Goal: Contribute content: Add original content to the website for others to see

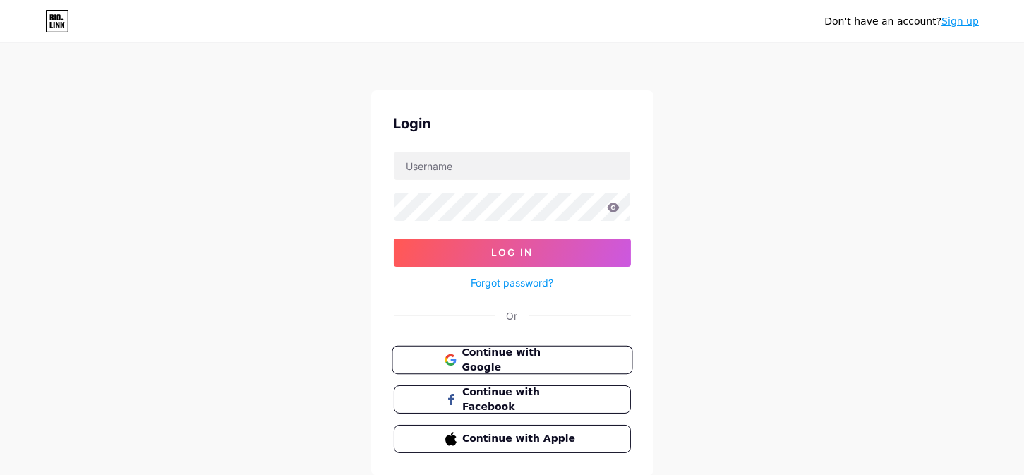
click at [474, 366] on button "Continue with Google" at bounding box center [512, 360] width 241 height 29
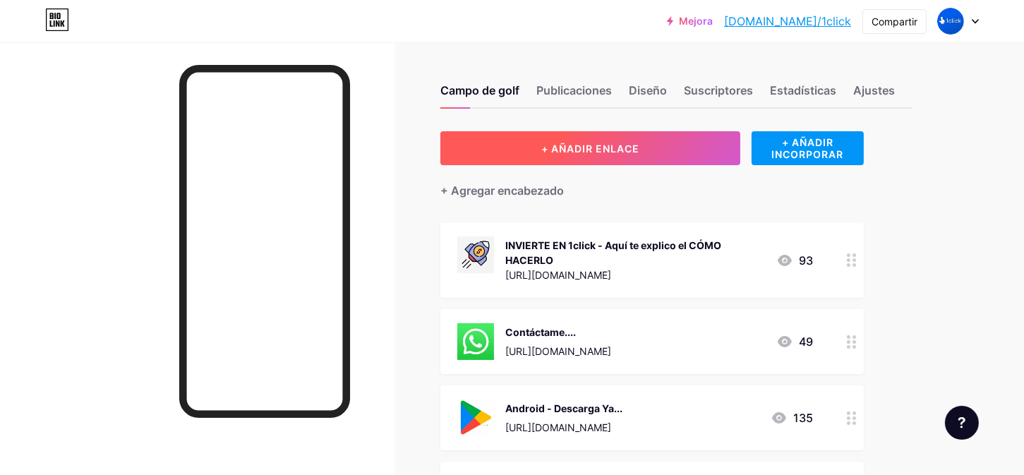
click at [675, 151] on button "+ AÑADIR ENLACE" at bounding box center [590, 148] width 300 height 34
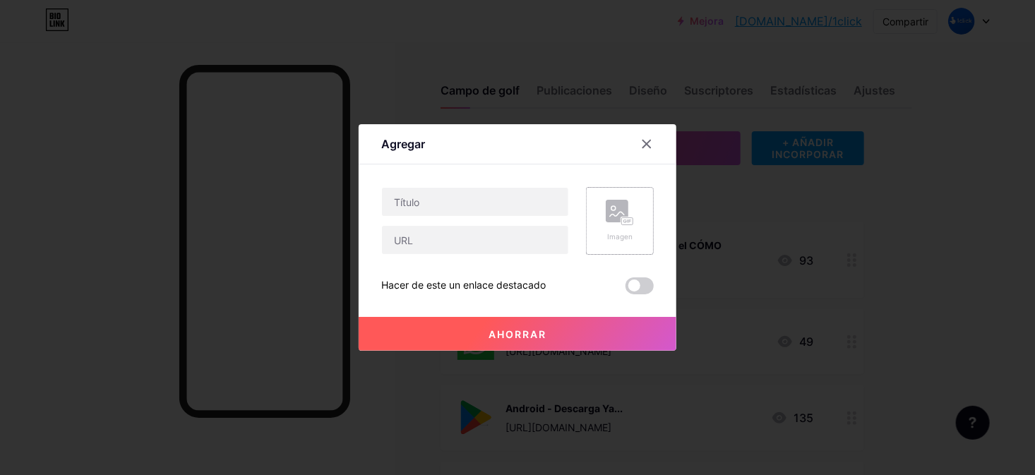
click at [637, 229] on div "Imagen" at bounding box center [620, 221] width 68 height 68
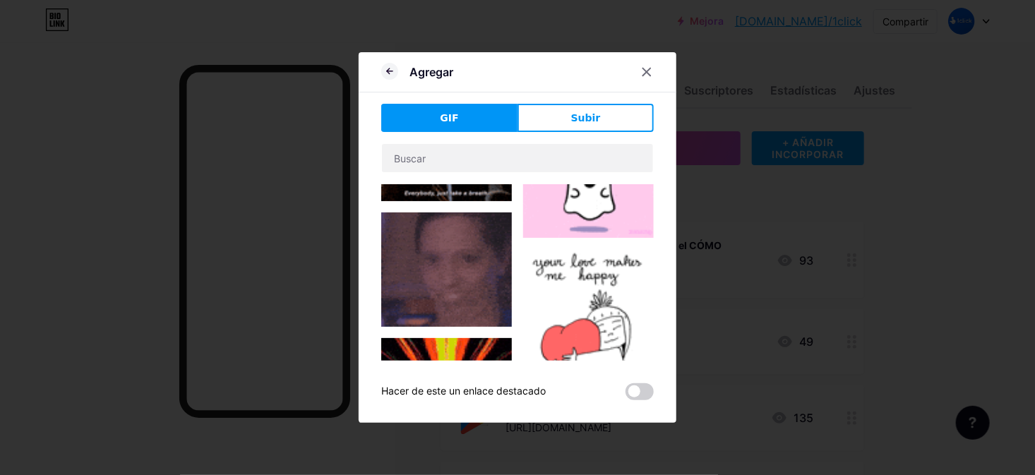
scroll to position [1147, 0]
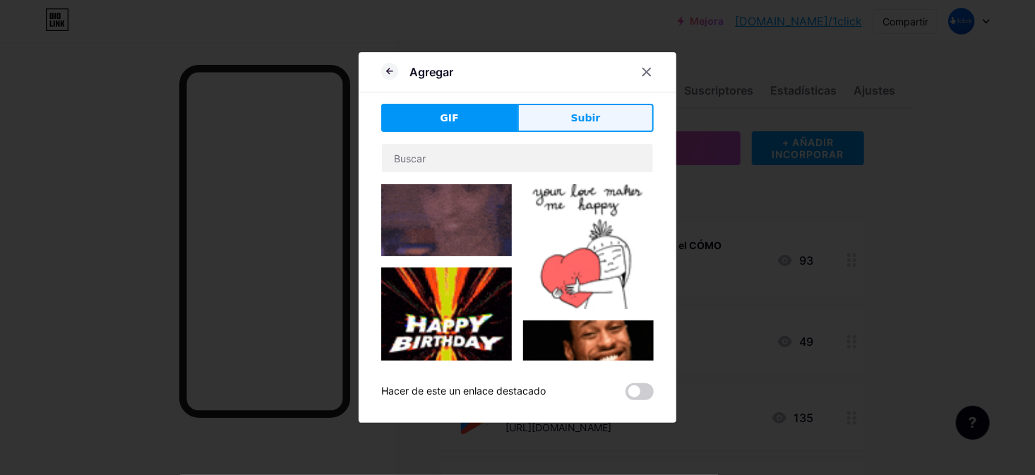
click at [590, 131] on button "Subir" at bounding box center [585, 118] width 136 height 28
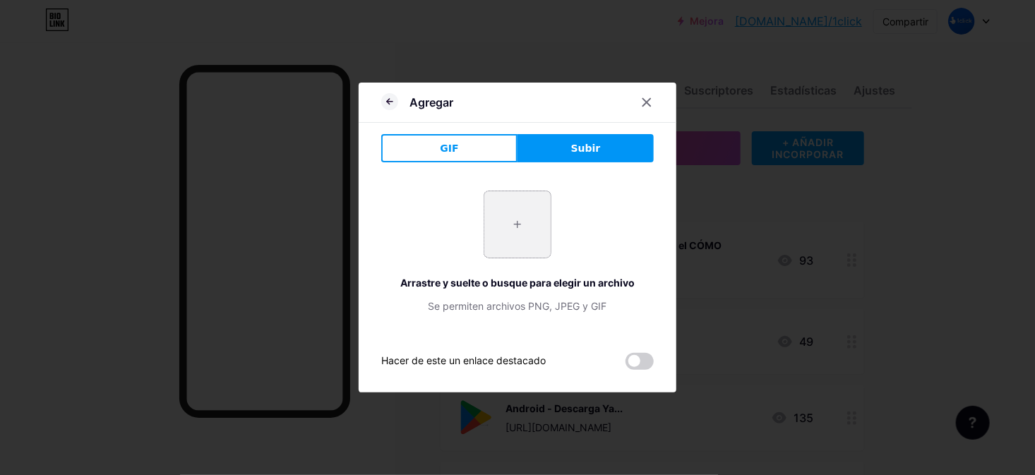
click at [528, 227] on input "file" at bounding box center [517, 224] width 66 height 66
click at [555, 155] on button "Subir" at bounding box center [585, 148] width 136 height 28
click at [560, 155] on button "Subir" at bounding box center [585, 148] width 136 height 28
click at [527, 232] on input "file" at bounding box center [517, 224] width 66 height 66
type input "C:\fakepath\youtube.webp"
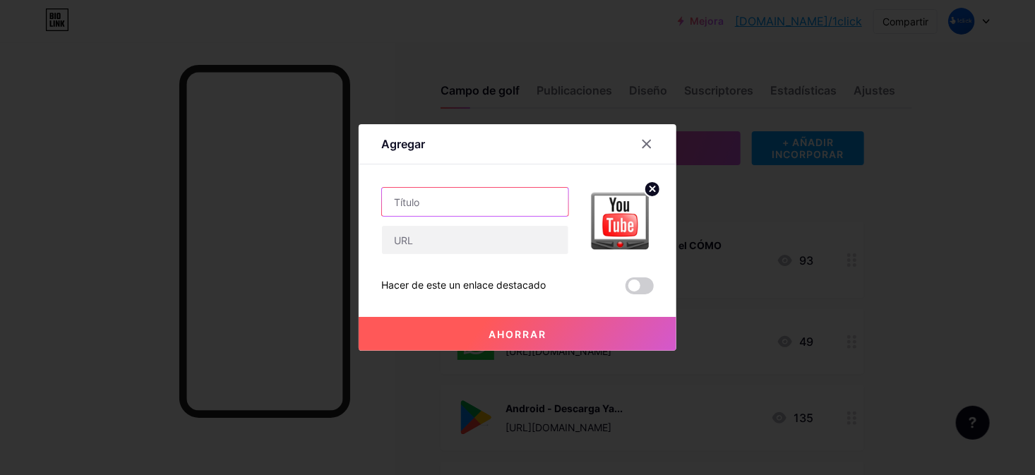
click at [471, 204] on input "text" at bounding box center [475, 202] width 186 height 28
type input "¿Que es 1click?"
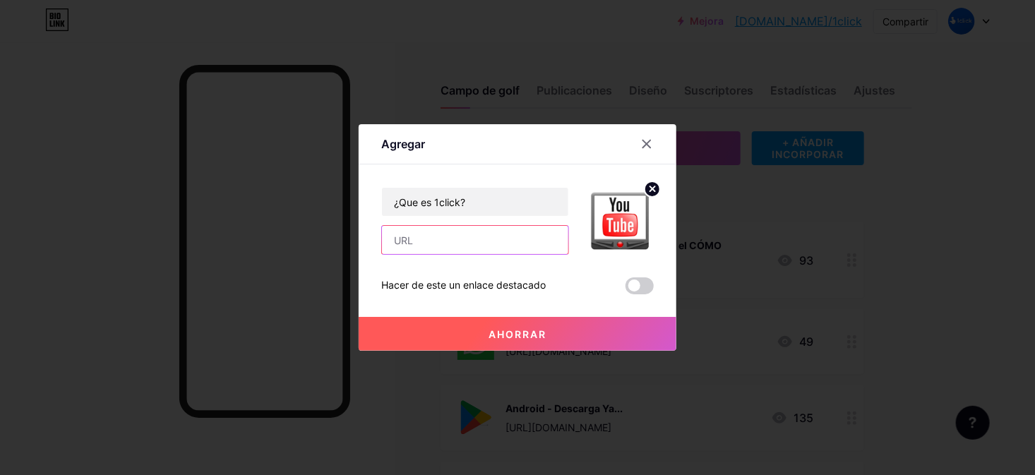
click at [434, 244] on input "text" at bounding box center [475, 240] width 186 height 28
paste input "[URL][DOMAIN_NAME]"
type input "[URL][DOMAIN_NAME]"
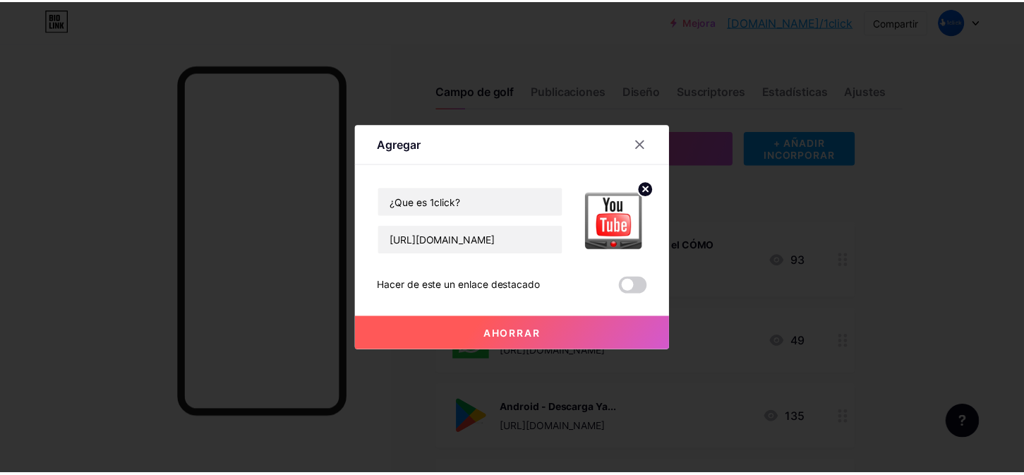
scroll to position [0, 0]
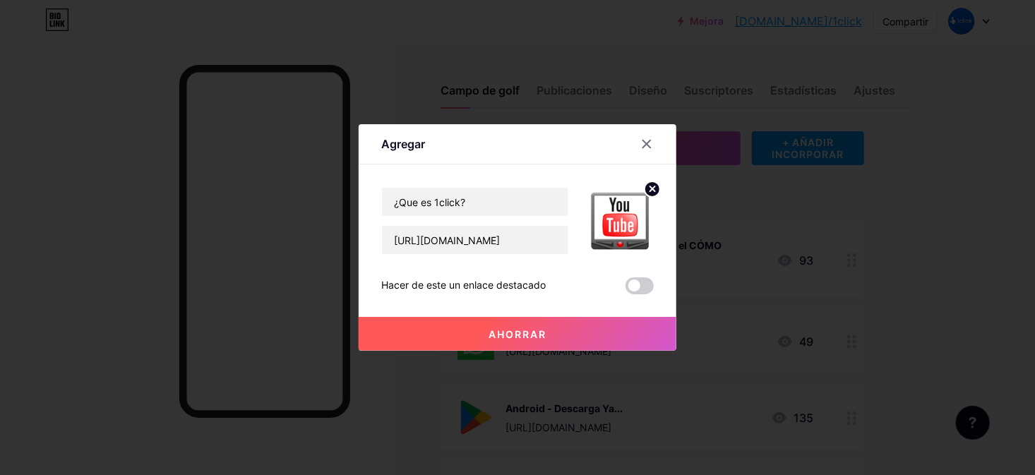
click at [518, 333] on font "Ahorrar" at bounding box center [517, 334] width 58 height 12
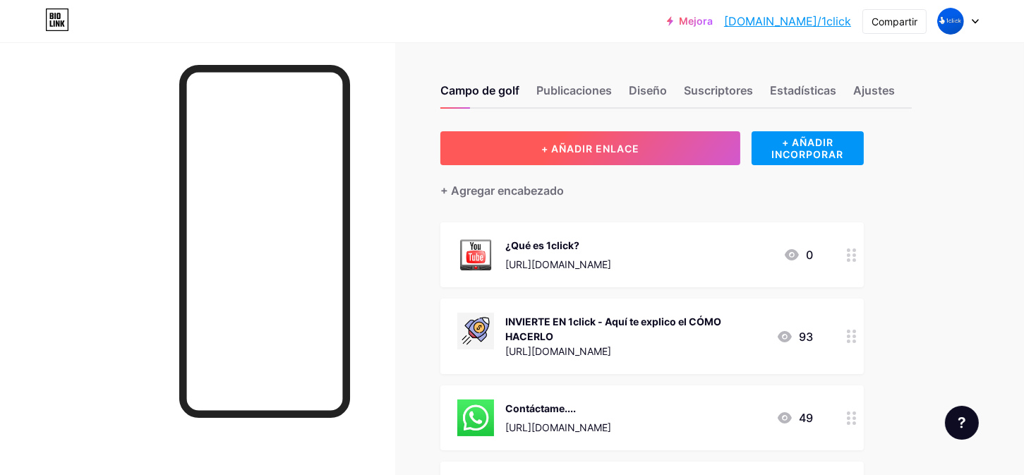
click at [623, 160] on button "+ AÑADIR ENLACE" at bounding box center [590, 148] width 300 height 34
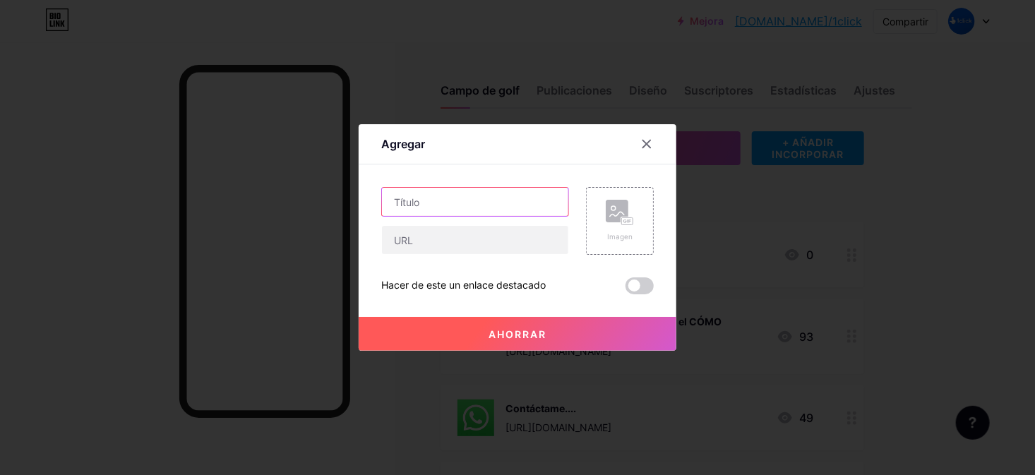
click at [492, 205] on input "text" at bounding box center [475, 202] width 186 height 28
type input "m"
type input "Mira la app demostracion"
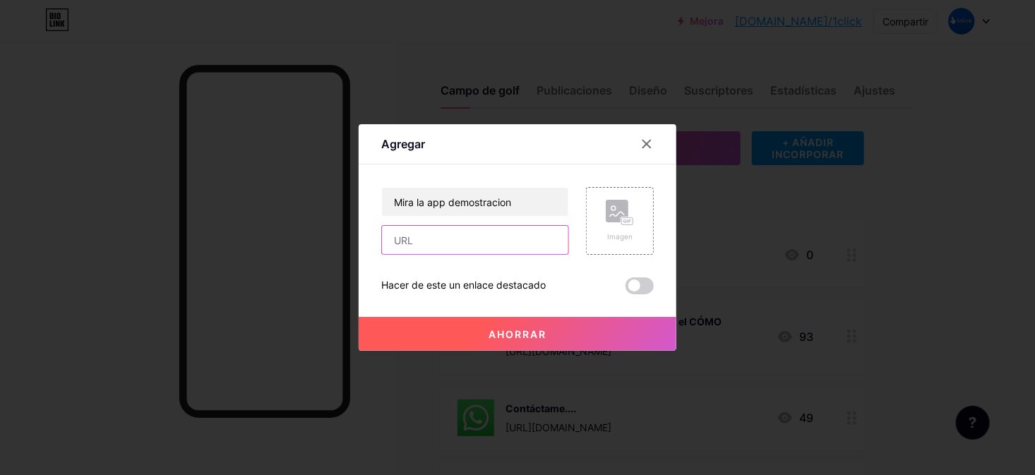
click at [476, 234] on input "text" at bounding box center [475, 240] width 186 height 28
paste input "[URL][DOMAIN_NAME]"
type input "[URL][DOMAIN_NAME]"
click at [482, 334] on button "Ahorrar" at bounding box center [518, 334] width 318 height 34
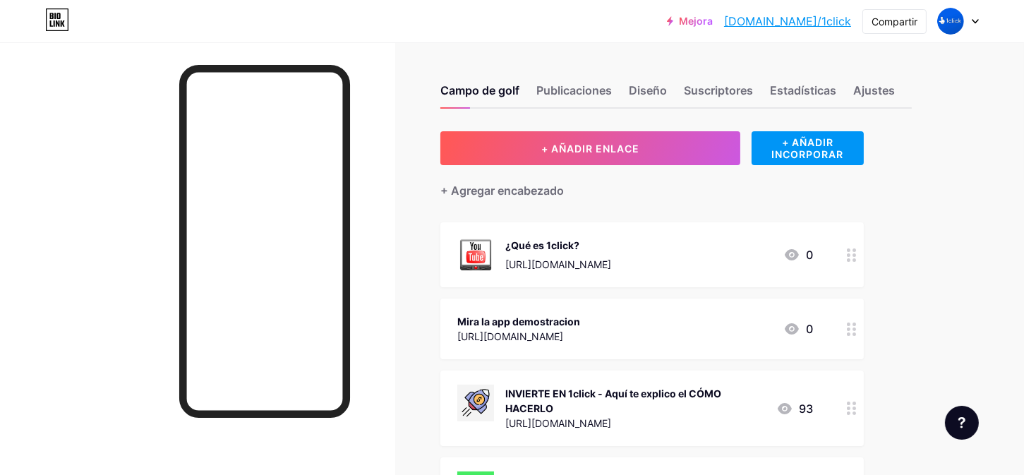
click at [850, 330] on icon at bounding box center [852, 329] width 10 height 13
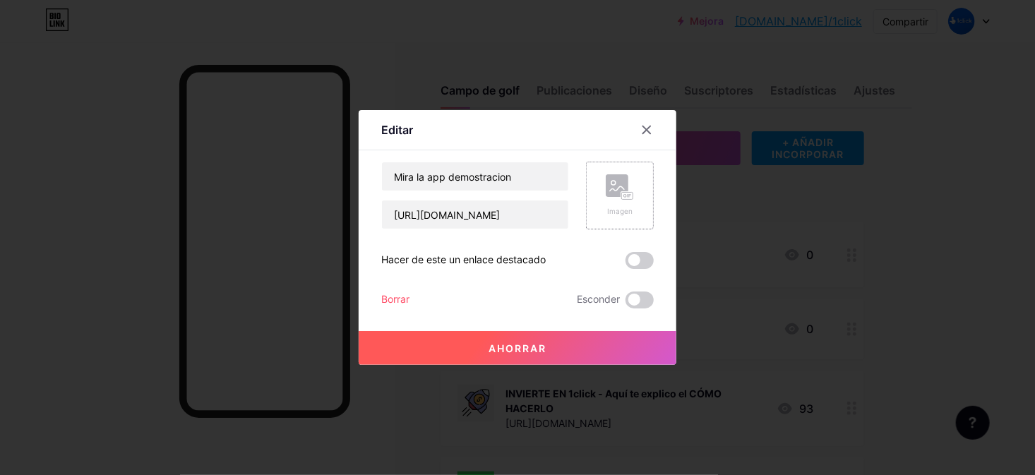
click at [630, 205] on div "Imagen" at bounding box center [620, 195] width 28 height 42
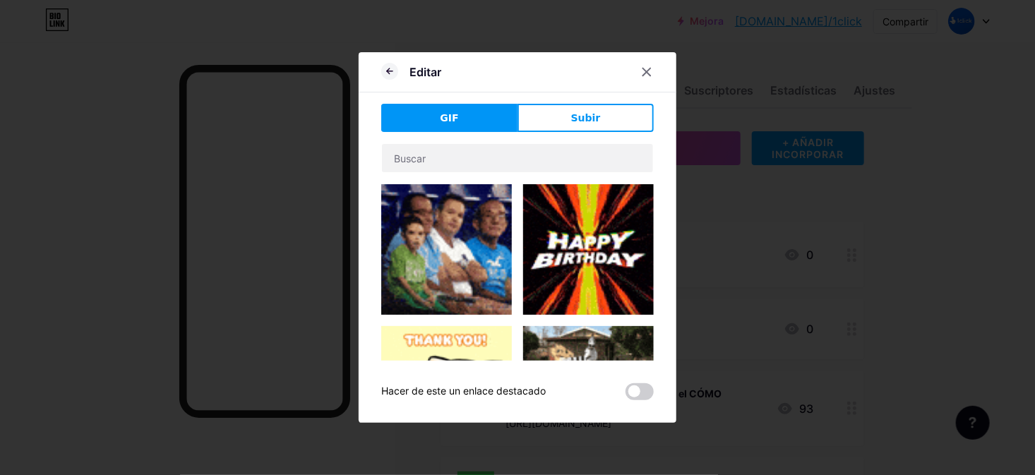
click at [599, 116] on button "Subir" at bounding box center [585, 118] width 136 height 28
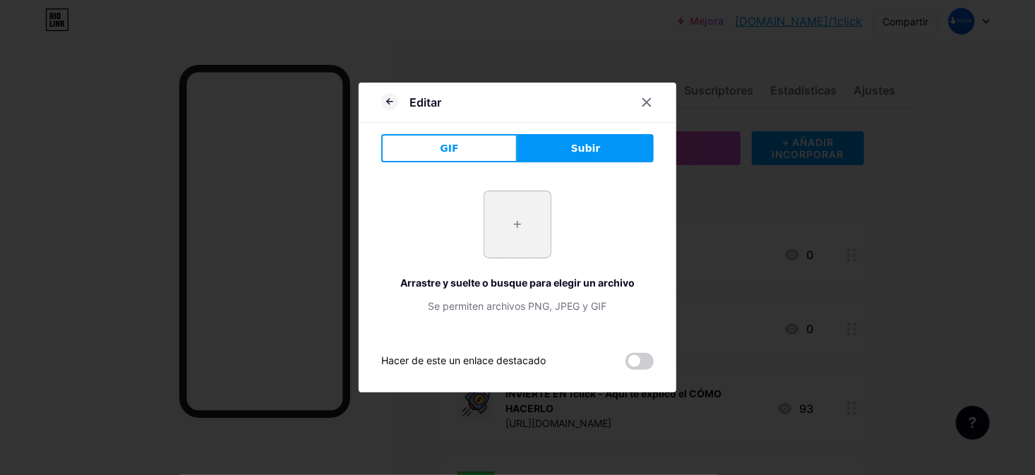
click at [528, 219] on input "file" at bounding box center [517, 224] width 66 height 66
type input "C:\fakepath\youtube.webp"
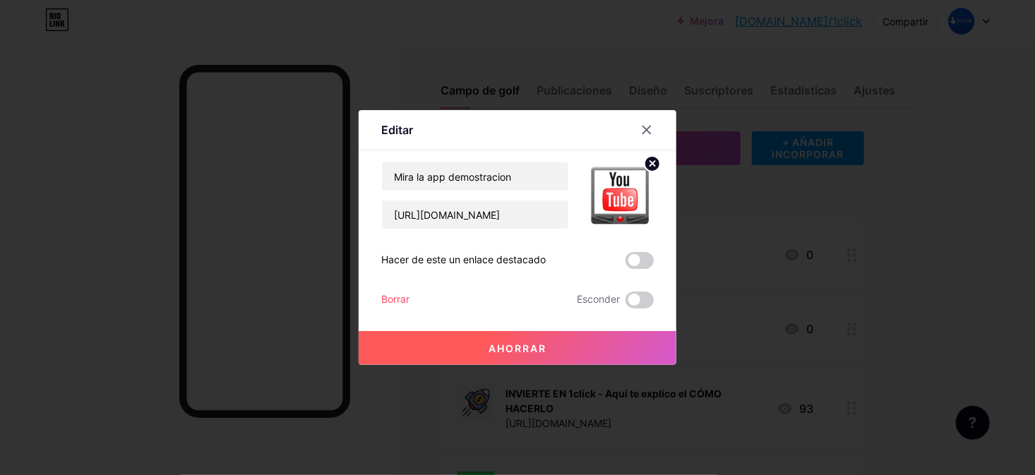
click at [503, 349] on font "Ahorrar" at bounding box center [517, 348] width 58 height 12
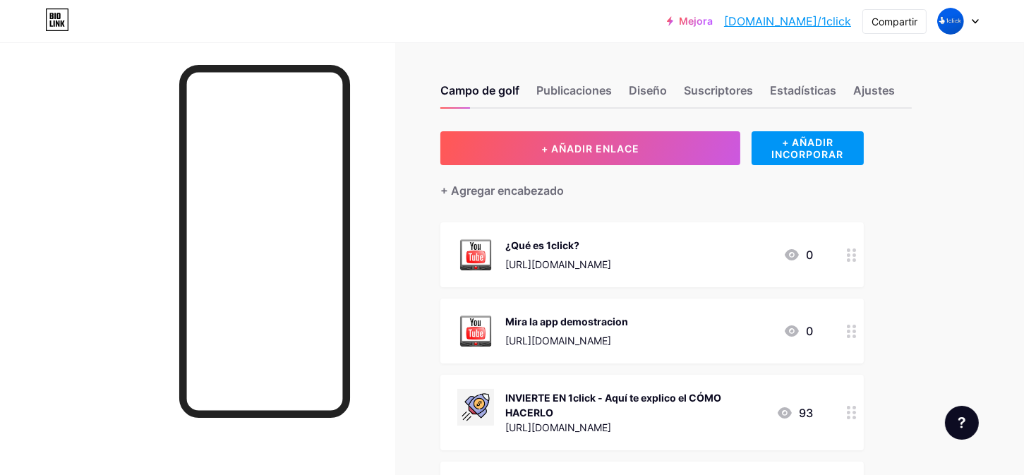
click at [851, 333] on icon at bounding box center [852, 331] width 10 height 13
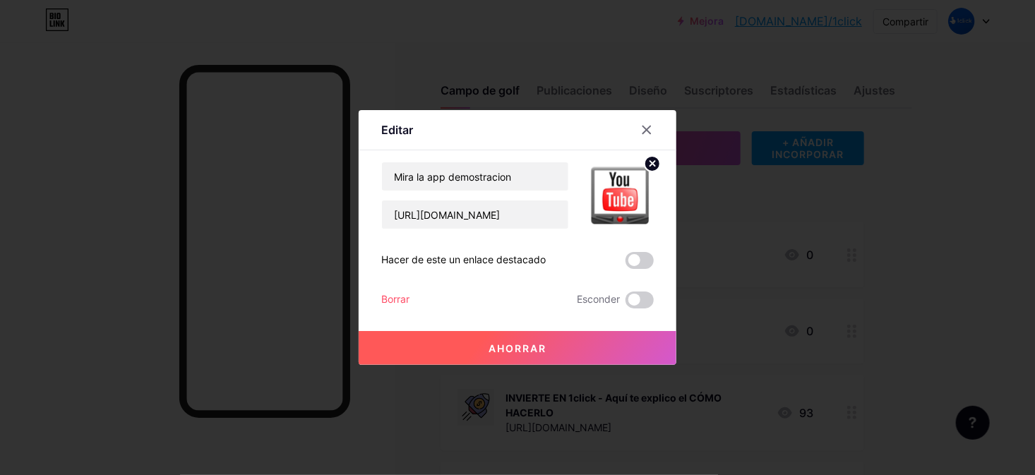
click at [629, 210] on img at bounding box center [620, 196] width 68 height 68
click at [655, 162] on circle at bounding box center [652, 164] width 16 height 16
click at [614, 203] on div "Imagen" at bounding box center [620, 195] width 28 height 42
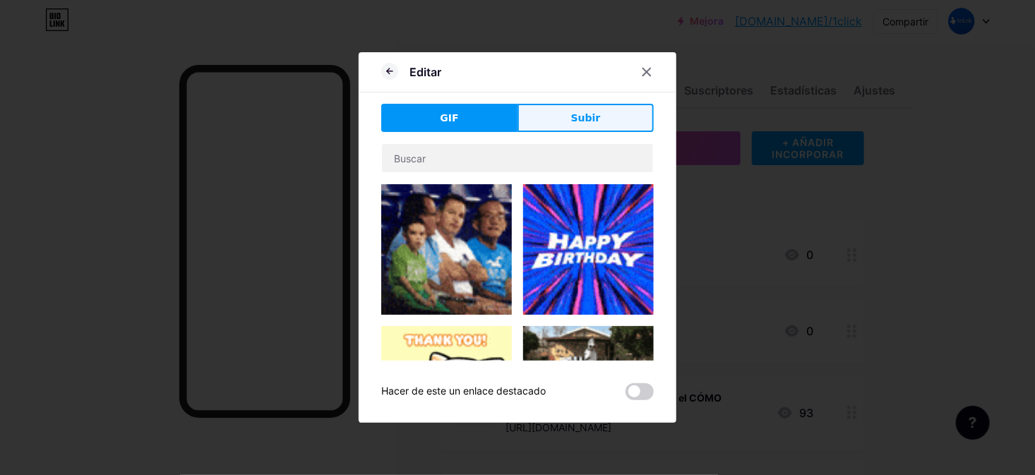
click at [580, 126] on button "Subir" at bounding box center [585, 118] width 136 height 28
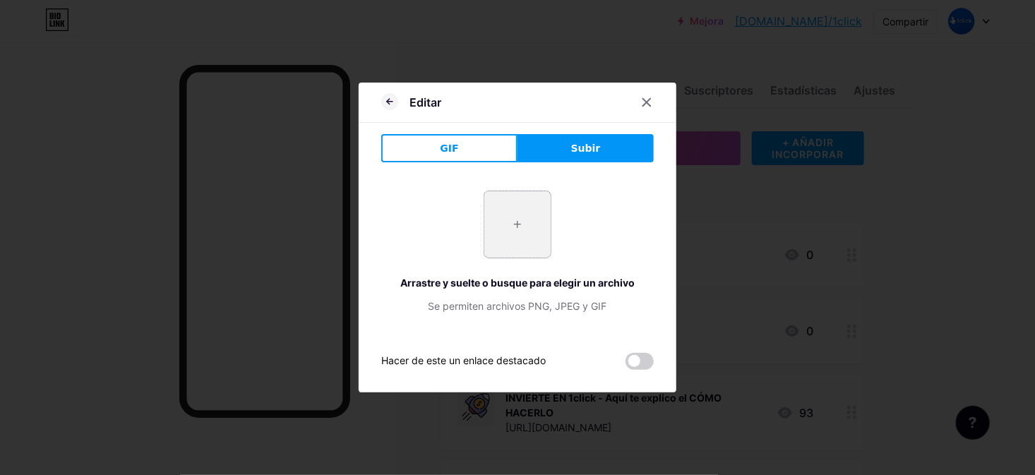
click at [505, 234] on input "file" at bounding box center [517, 224] width 66 height 66
type input "C:\fakepath\logo oficial.jpg"
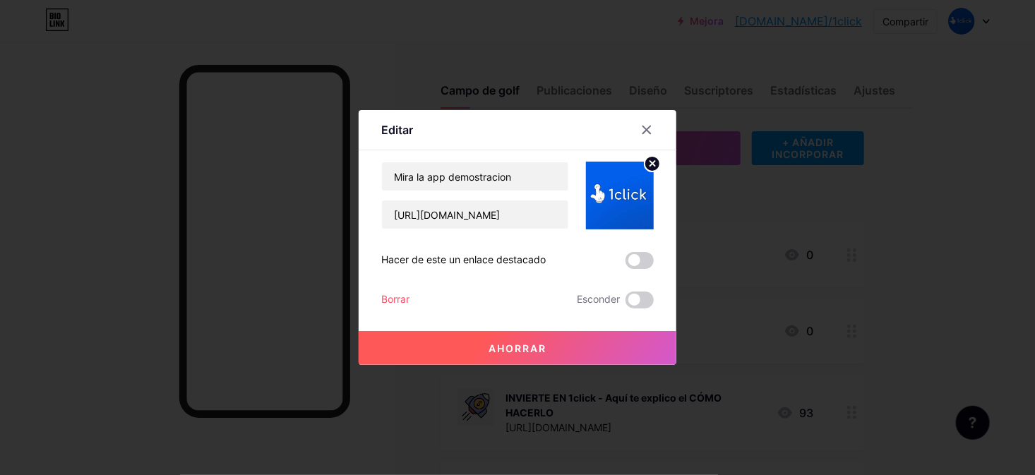
click at [532, 352] on font "Ahorrar" at bounding box center [517, 348] width 58 height 12
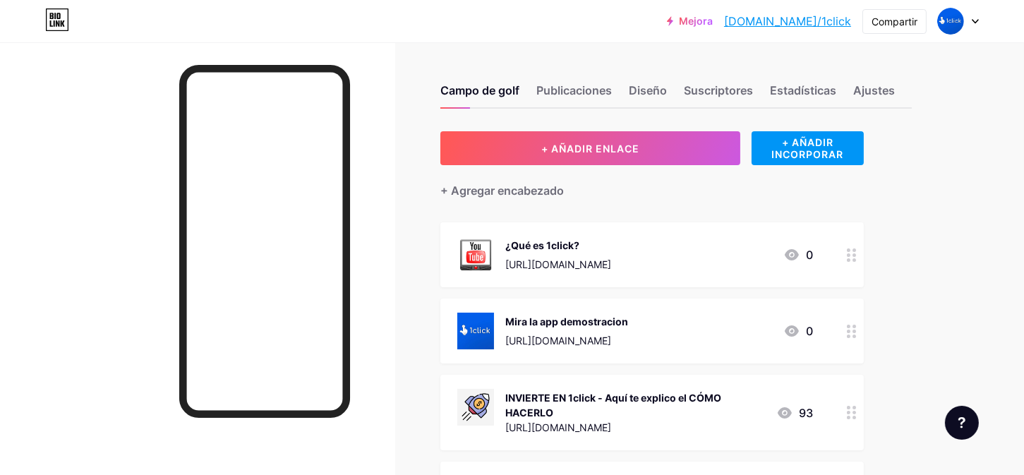
click at [483, 330] on img at bounding box center [475, 331] width 37 height 37
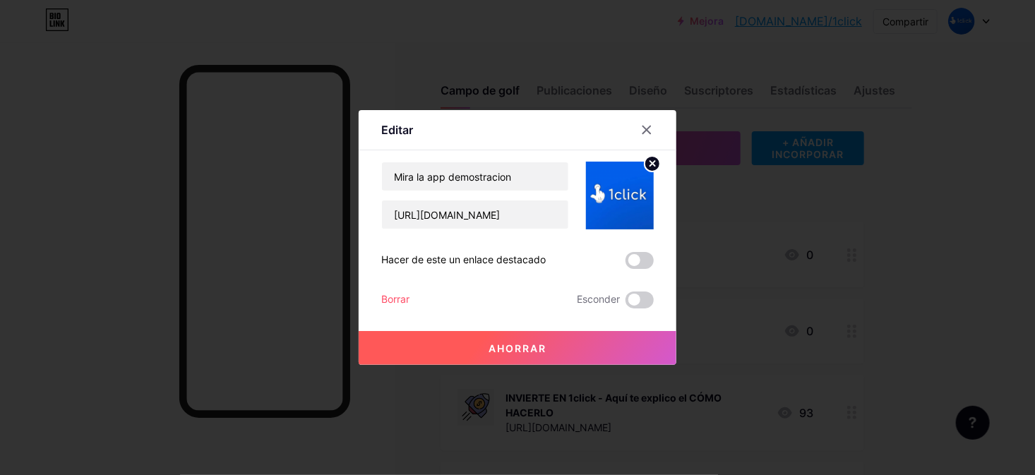
click at [649, 162] on circle at bounding box center [652, 164] width 16 height 16
click at [629, 193] on rect at bounding box center [627, 196] width 11 height 7
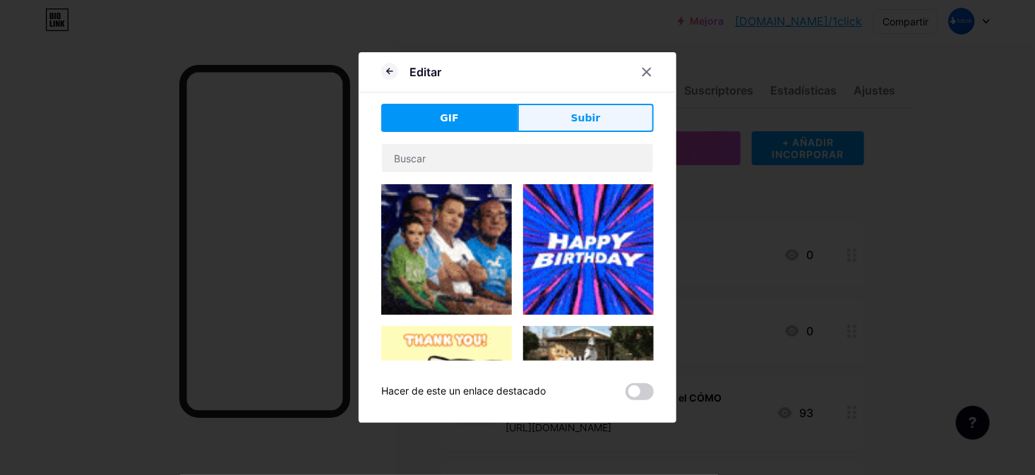
click at [571, 114] on button "Subir" at bounding box center [585, 118] width 136 height 28
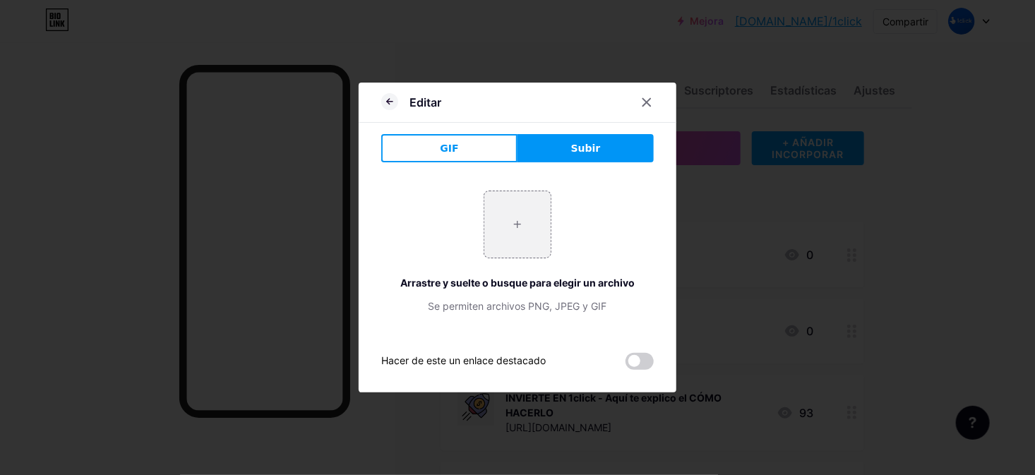
click at [573, 149] on font "Subir" at bounding box center [586, 148] width 30 height 11
click at [504, 220] on input "file" at bounding box center [517, 224] width 66 height 66
type input "C:\fakepath\PlayStore 1click.jpg"
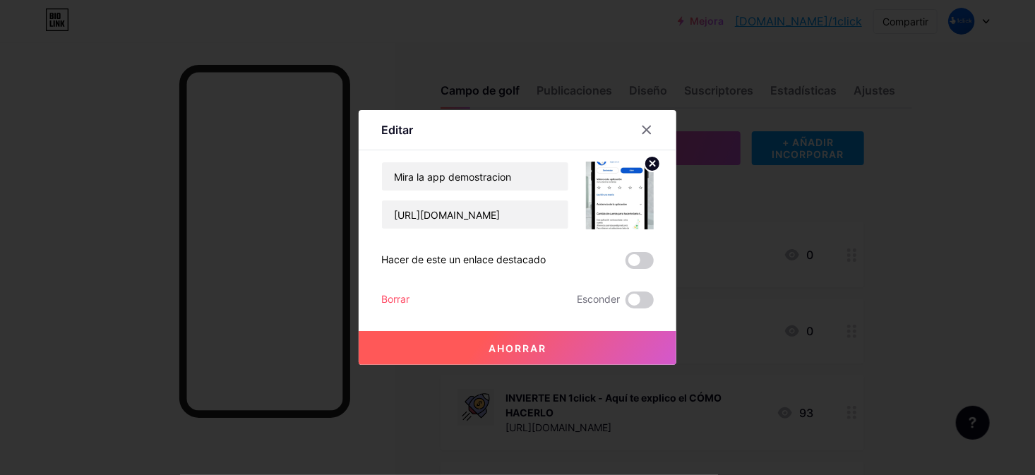
click at [651, 164] on icon at bounding box center [652, 163] width 5 height 5
click at [608, 196] on rect at bounding box center [617, 185] width 23 height 23
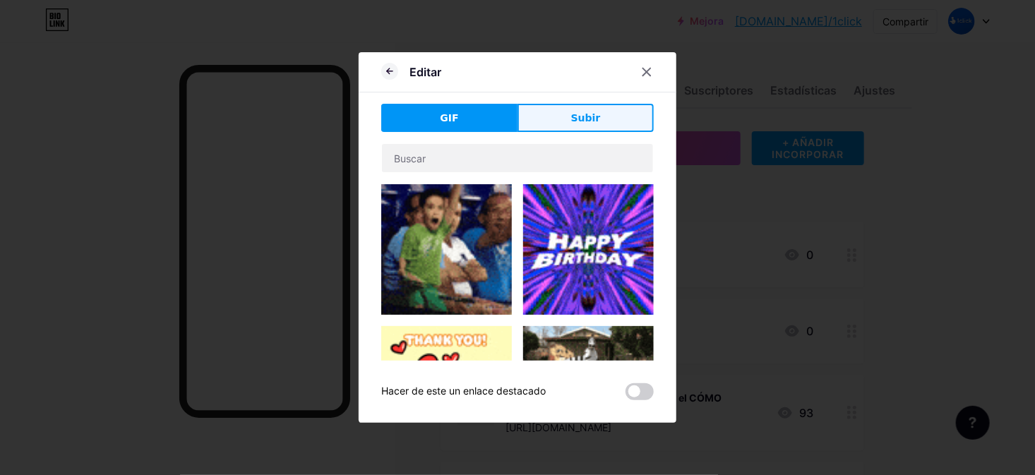
click at [580, 131] on button "Subir" at bounding box center [585, 118] width 136 height 28
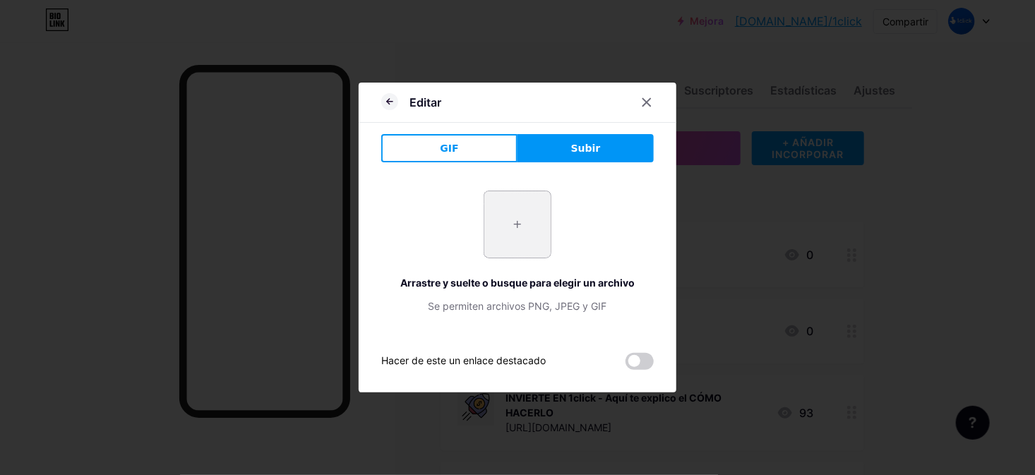
click at [511, 219] on input "file" at bounding box center [517, 224] width 66 height 66
type input "C:\fakepath\2.jpg"
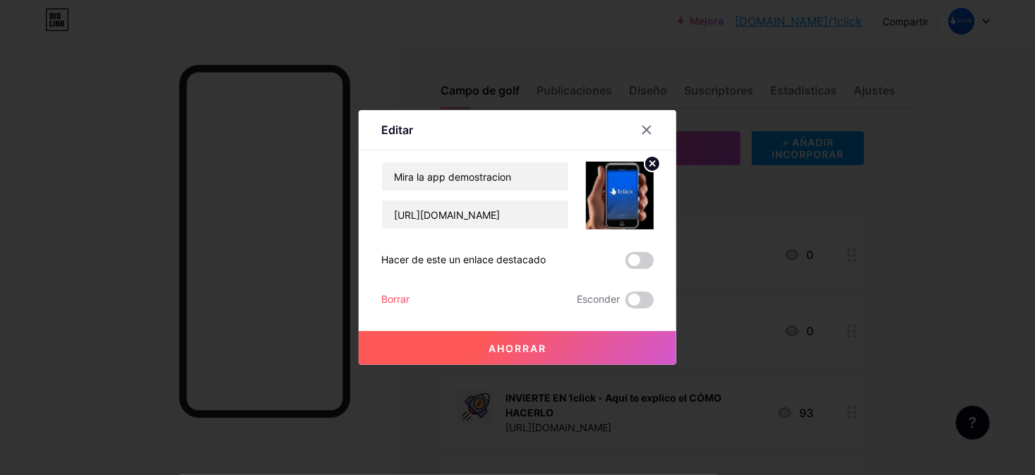
click at [555, 336] on button "Ahorrar" at bounding box center [518, 348] width 318 height 34
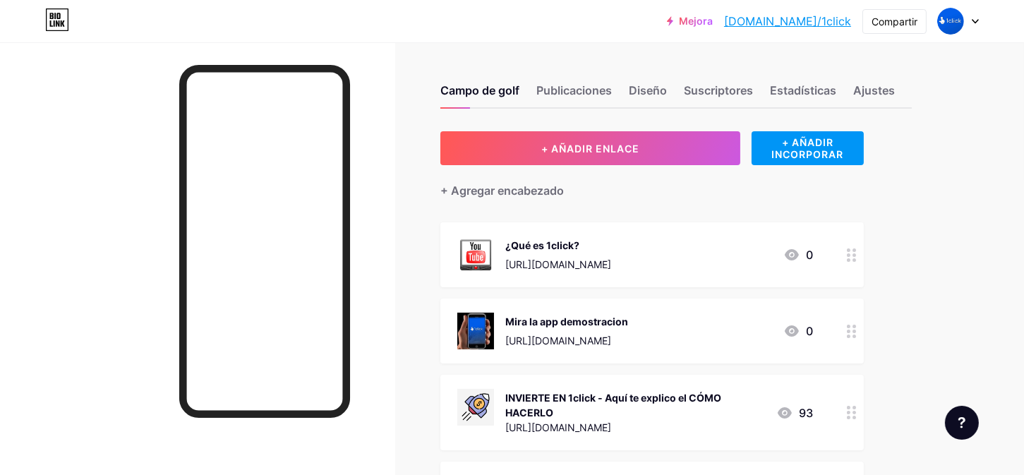
click at [611, 263] on font "[URL][DOMAIN_NAME]" at bounding box center [558, 264] width 106 height 12
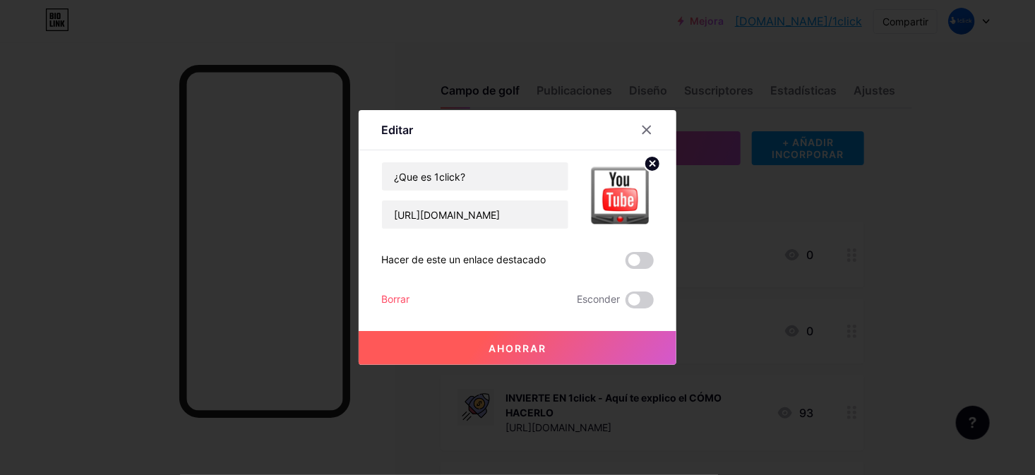
click at [527, 350] on font "Ahorrar" at bounding box center [517, 348] width 58 height 12
